Goal: Find specific page/section: Find specific page/section

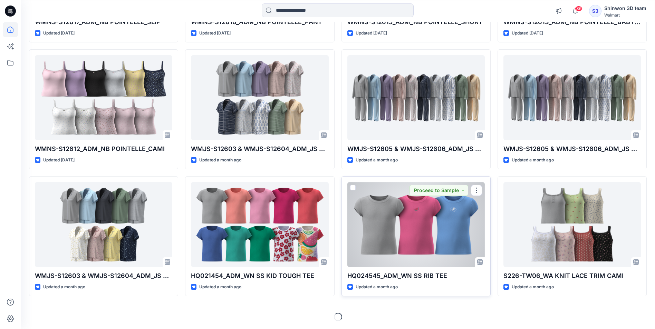
scroll to position [1700, 0]
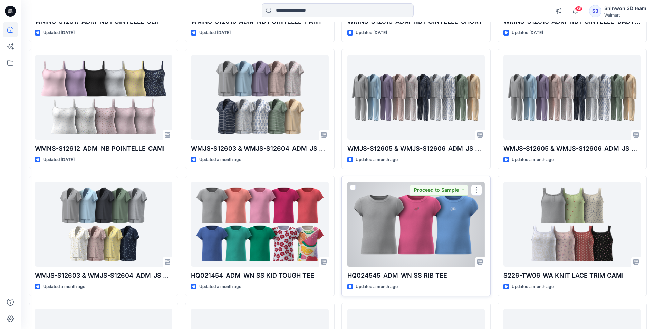
click at [403, 224] on div at bounding box center [415, 224] width 137 height 85
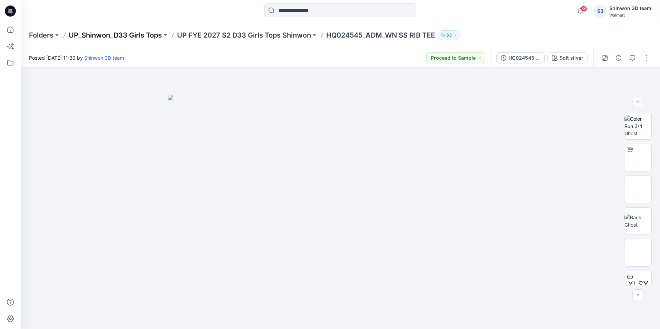
click at [87, 35] on p "UP_Shinwon_D33 Girls Tops" at bounding box center [115, 35] width 93 height 10
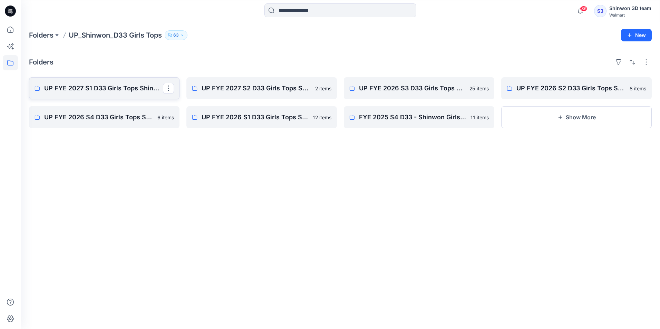
click at [86, 89] on p "UP FYE 2027 S1 D33 Girls Tops Shinwon" at bounding box center [103, 89] width 119 height 10
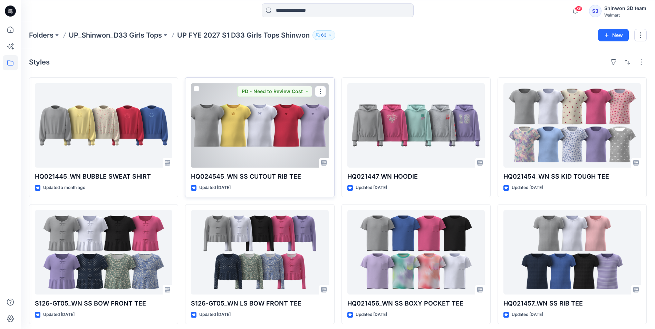
click at [211, 143] on div at bounding box center [259, 125] width 137 height 85
